Goal: Obtain resource: Download file/media

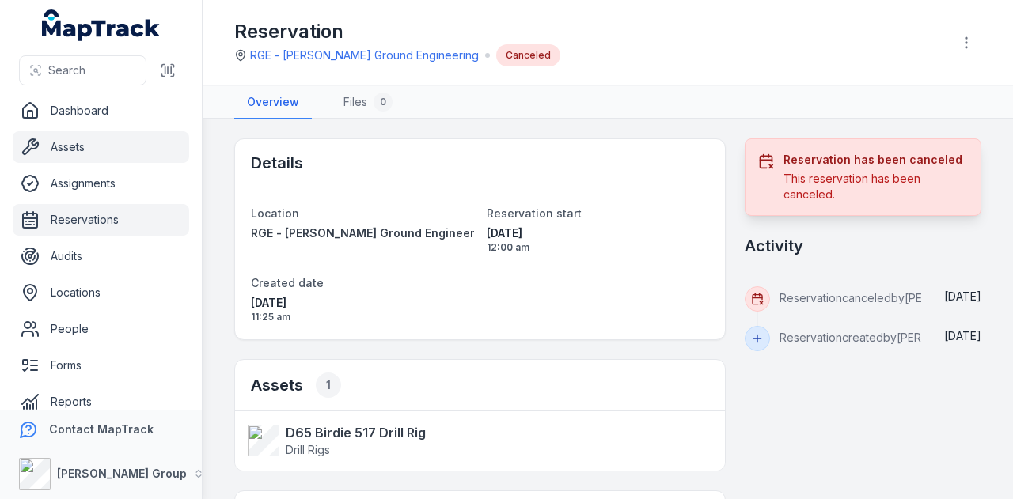
click at [104, 147] on link "Assets" at bounding box center [101, 147] width 176 height 32
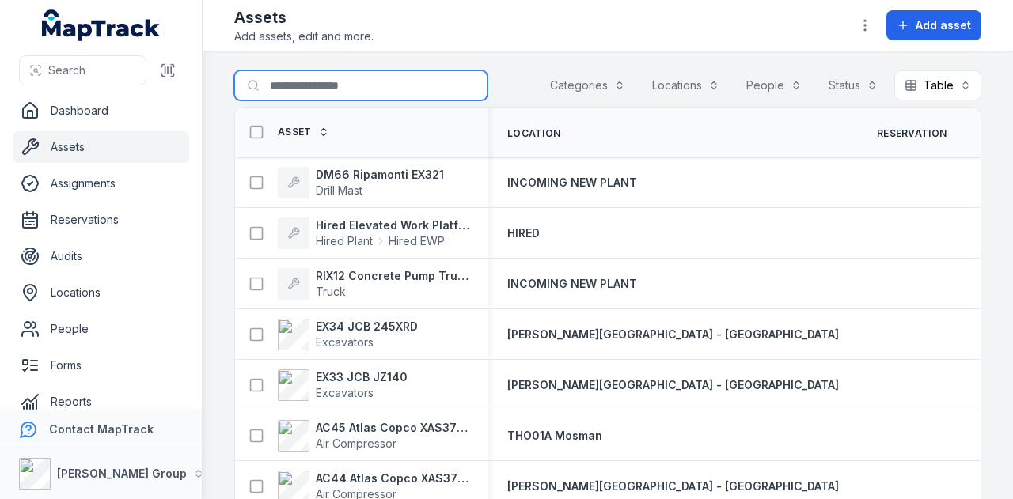
click at [342, 99] on input "Search for assets" at bounding box center [360, 85] width 253 height 30
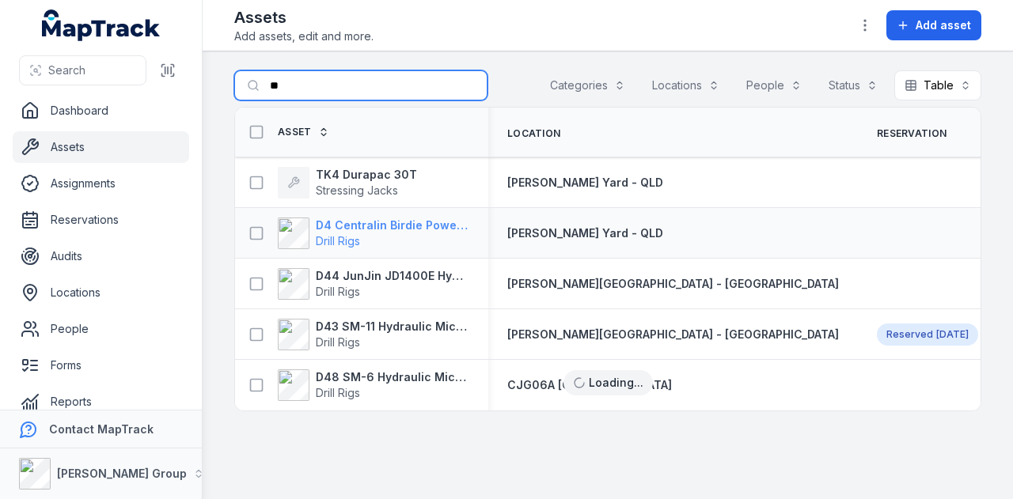
type input "**"
click at [369, 225] on strong "D4 Centralin Birdie Power Pack" at bounding box center [392, 226] width 153 height 16
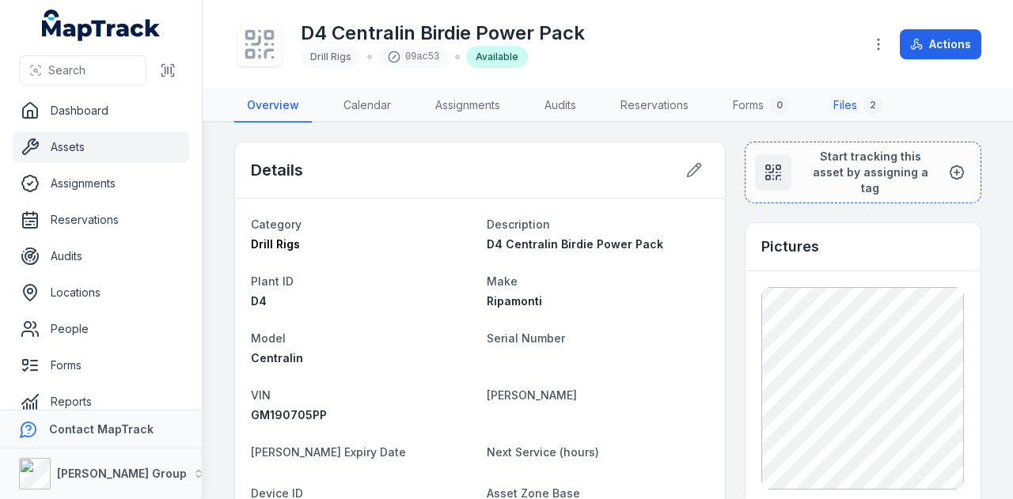
click at [859, 108] on link "Files 2" at bounding box center [857, 105] width 74 height 33
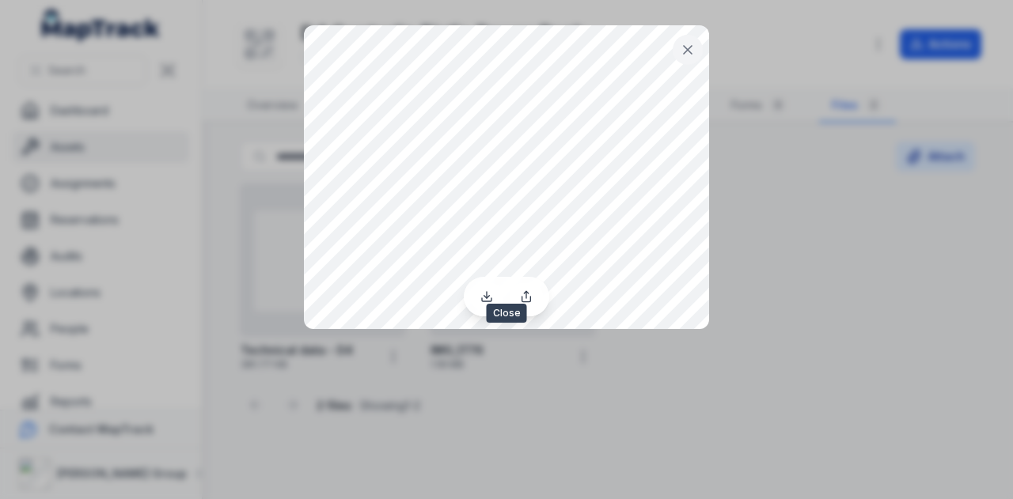
click at [686, 44] on icon at bounding box center [687, 50] width 16 height 16
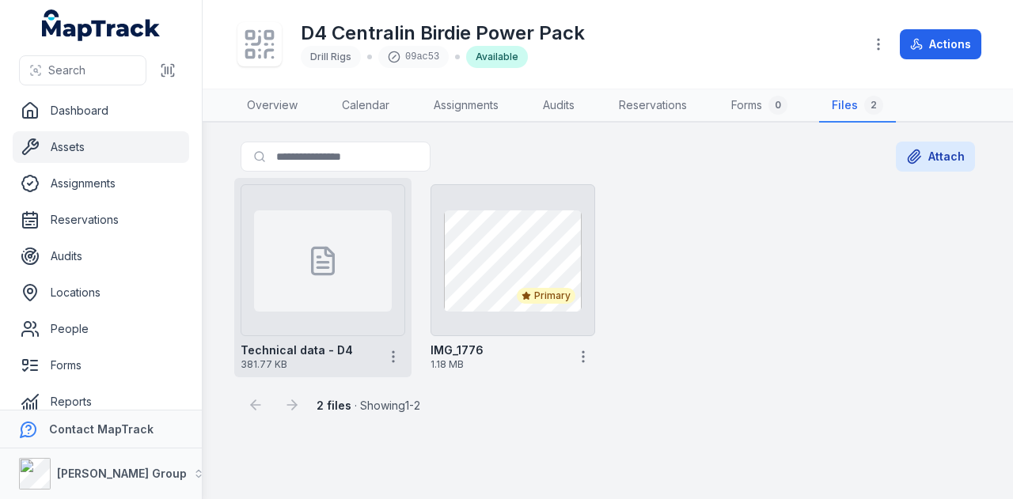
click at [321, 293] on div at bounding box center [323, 260] width 138 height 101
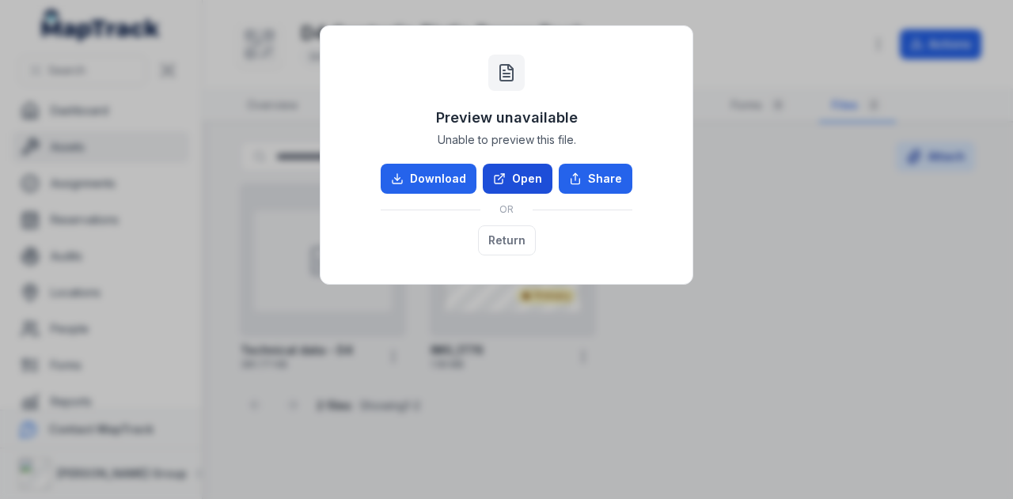
drag, startPoint x: 527, startPoint y: 161, endPoint x: 526, endPoint y: 168, distance: 7.9
click at [527, 167] on div "Preview unavailable Unable to preview this file. Download Open Share OR Return" at bounding box center [506, 155] width 340 height 226
click at [525, 168] on link "Open" at bounding box center [518, 179] width 70 height 30
click at [509, 239] on button "Return" at bounding box center [507, 240] width 58 height 30
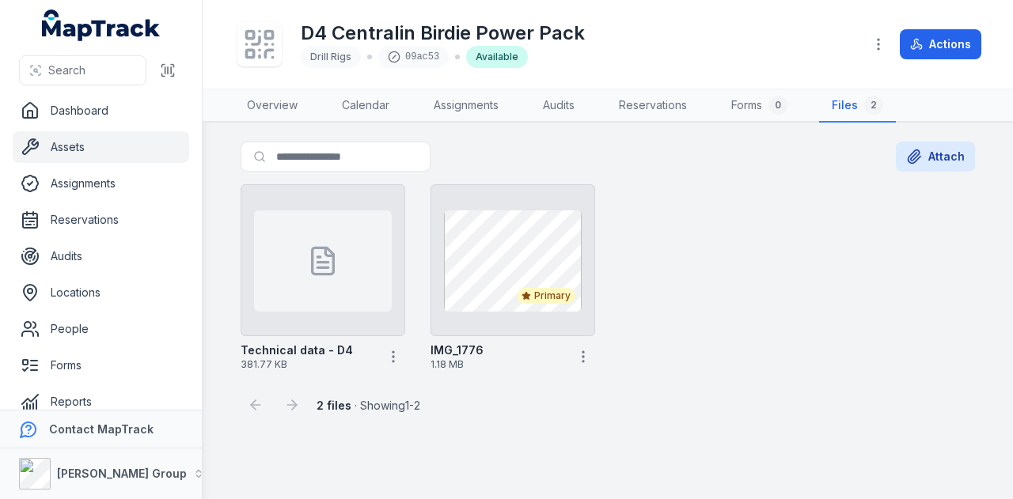
click at [116, 154] on link "Assets" at bounding box center [101, 147] width 176 height 32
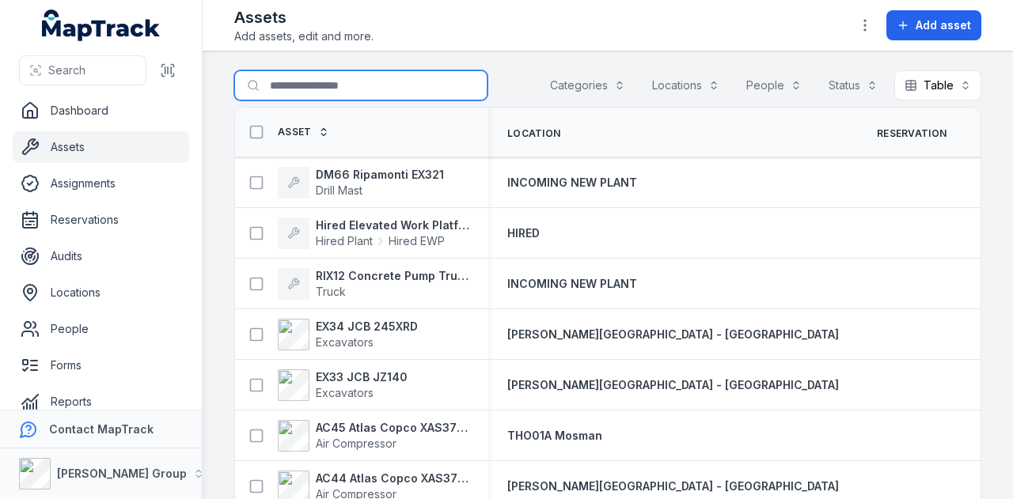
click at [326, 83] on input "Search for assets" at bounding box center [360, 85] width 253 height 30
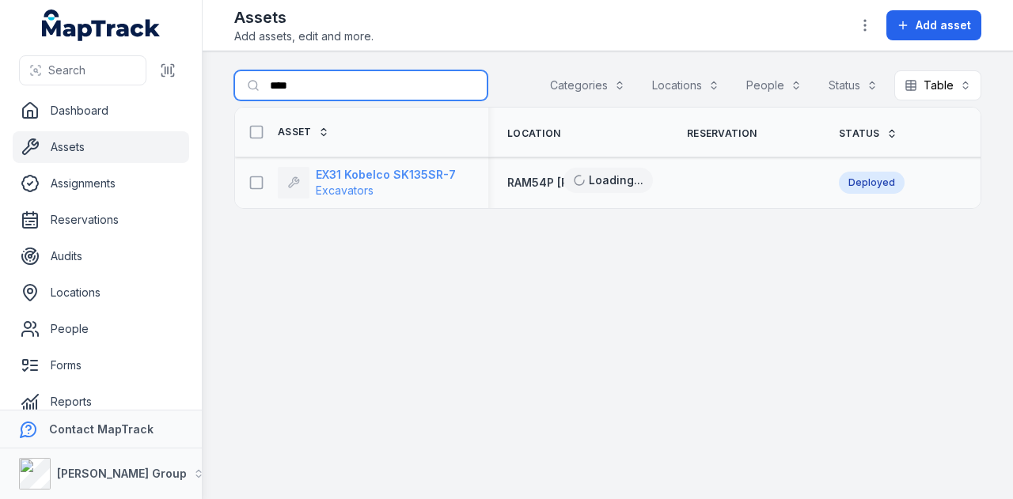
type input "****"
click at [402, 169] on strong "EX31 Kobelco SK135SR-7" at bounding box center [386, 175] width 140 height 16
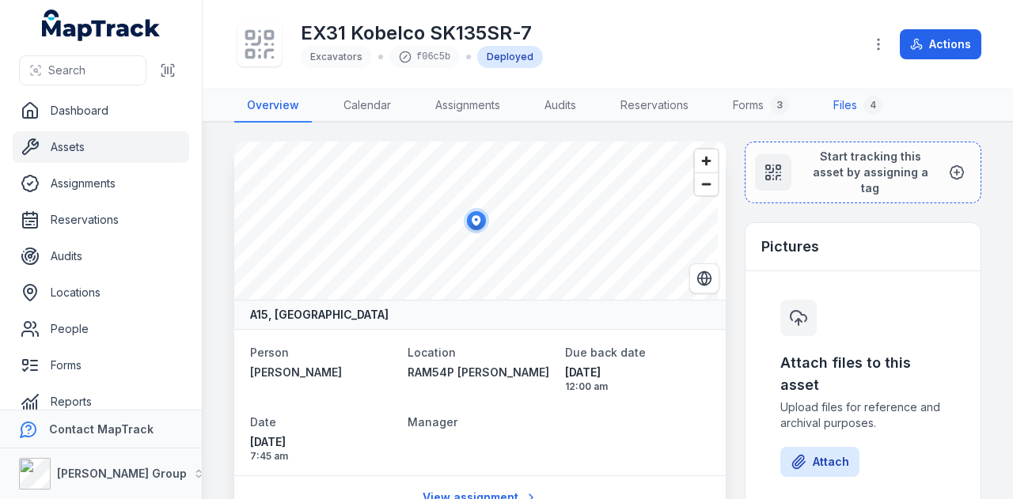
click at [858, 102] on link "Files 4" at bounding box center [857, 105] width 74 height 33
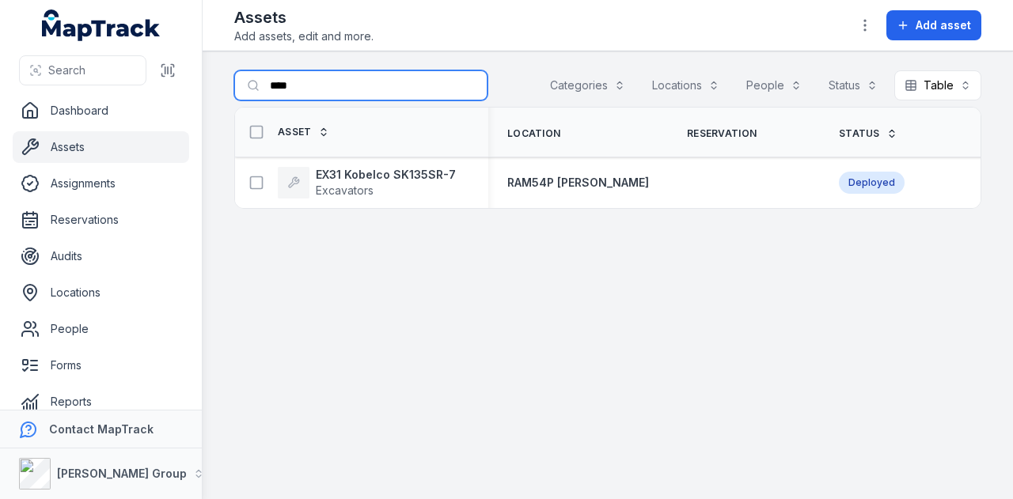
click at [305, 83] on input "****" at bounding box center [360, 85] width 253 height 30
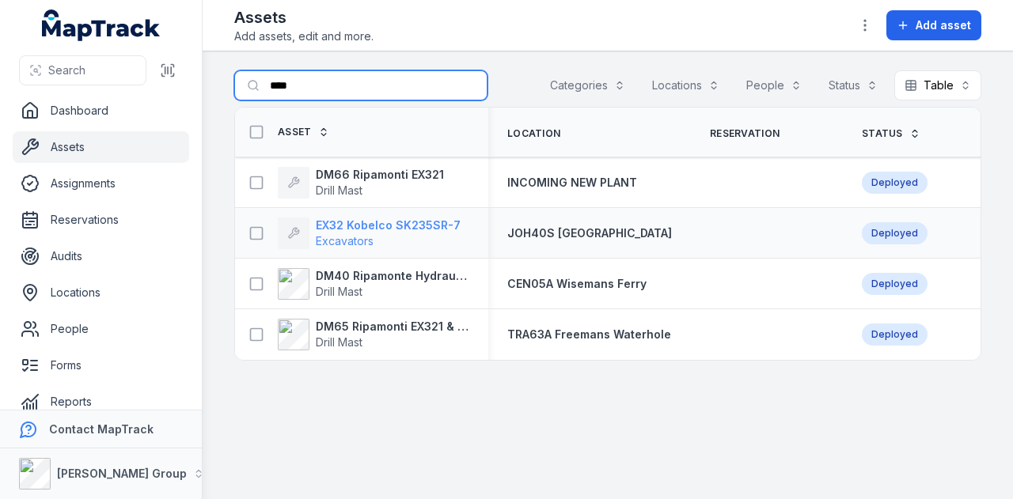
type input "****"
click at [410, 224] on strong "EX32 Kobelco SK235SR-7" at bounding box center [388, 226] width 145 height 16
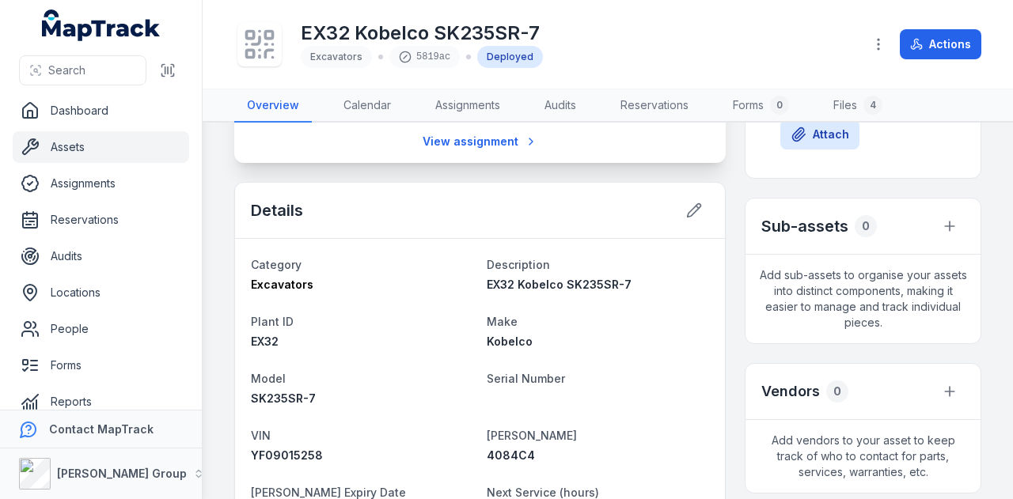
scroll to position [158, 0]
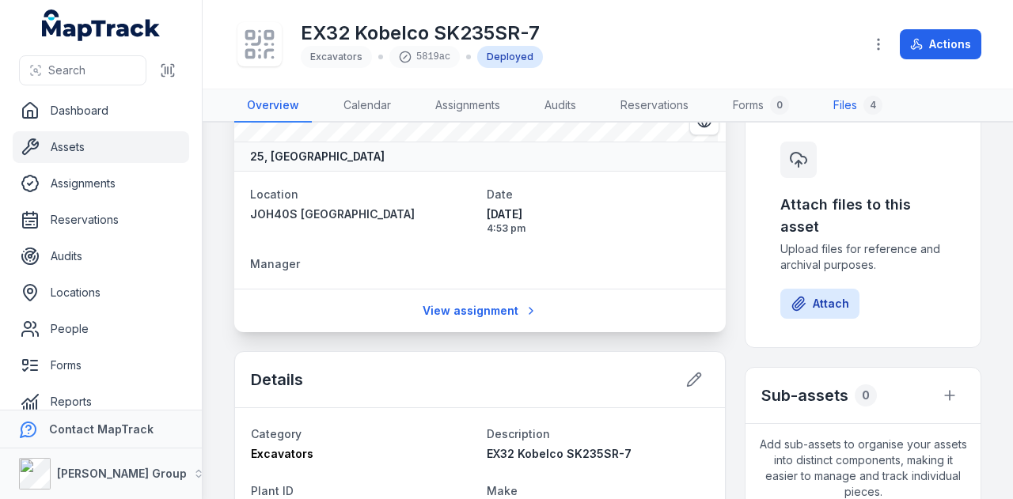
click at [840, 107] on link "Files 4" at bounding box center [857, 105] width 74 height 33
